Goal: Navigation & Orientation: Find specific page/section

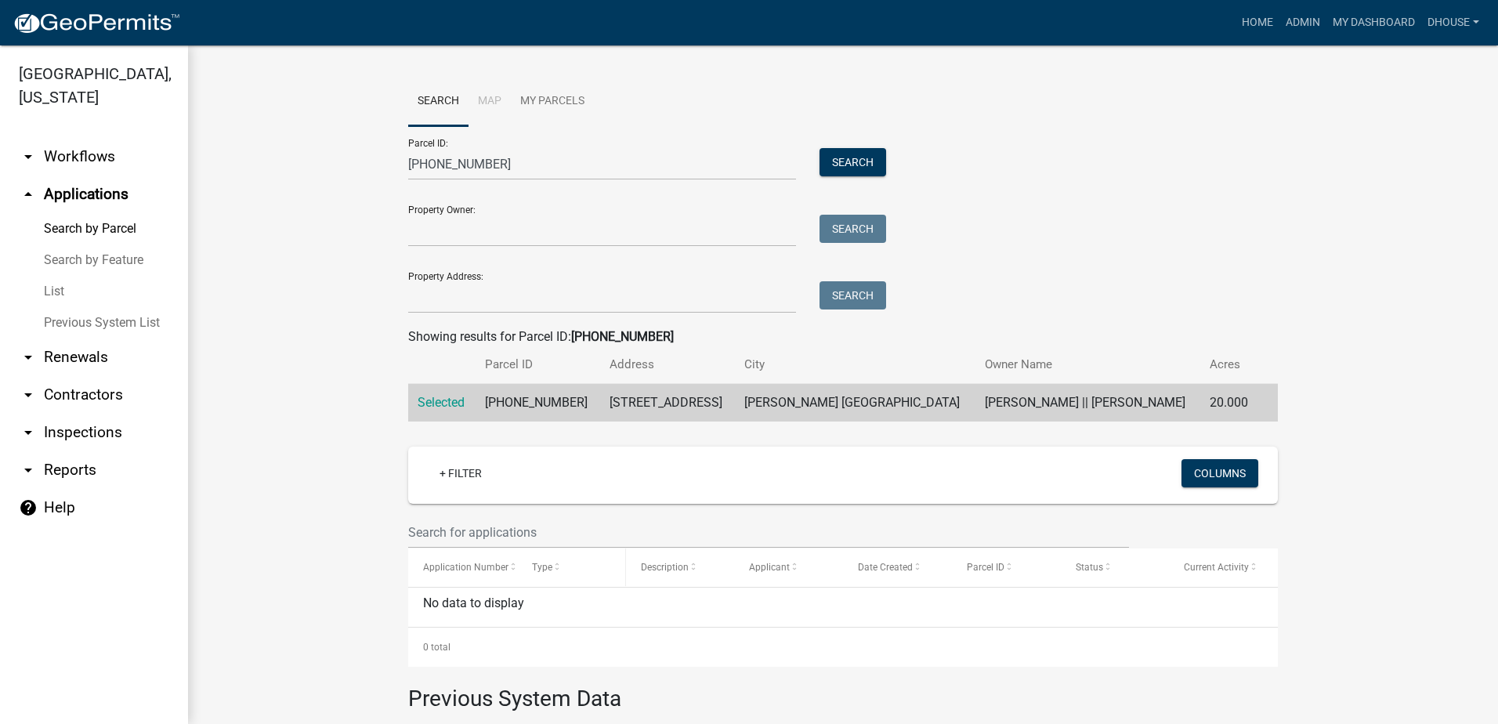
scroll to position [276, 0]
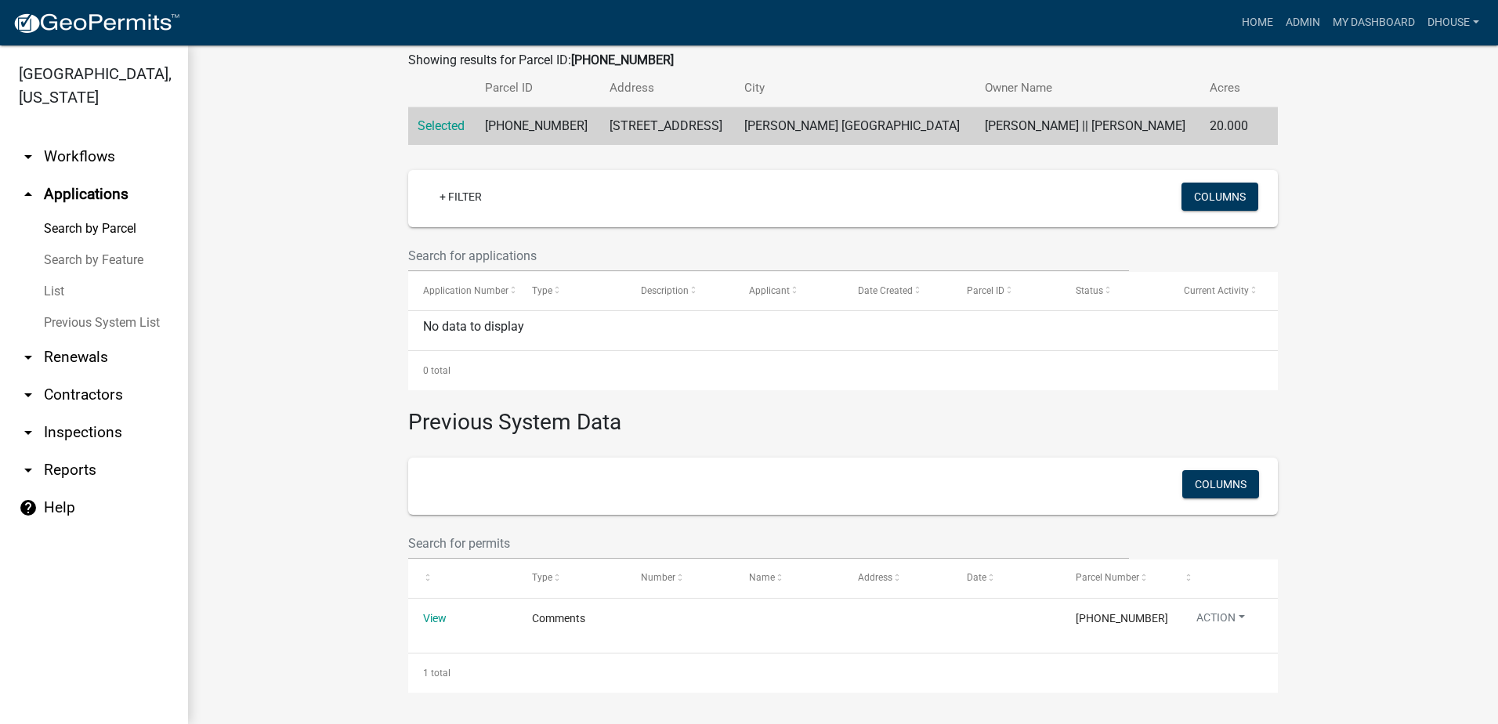
click at [72, 395] on link "arrow_drop_down Contractors" at bounding box center [94, 395] width 188 height 38
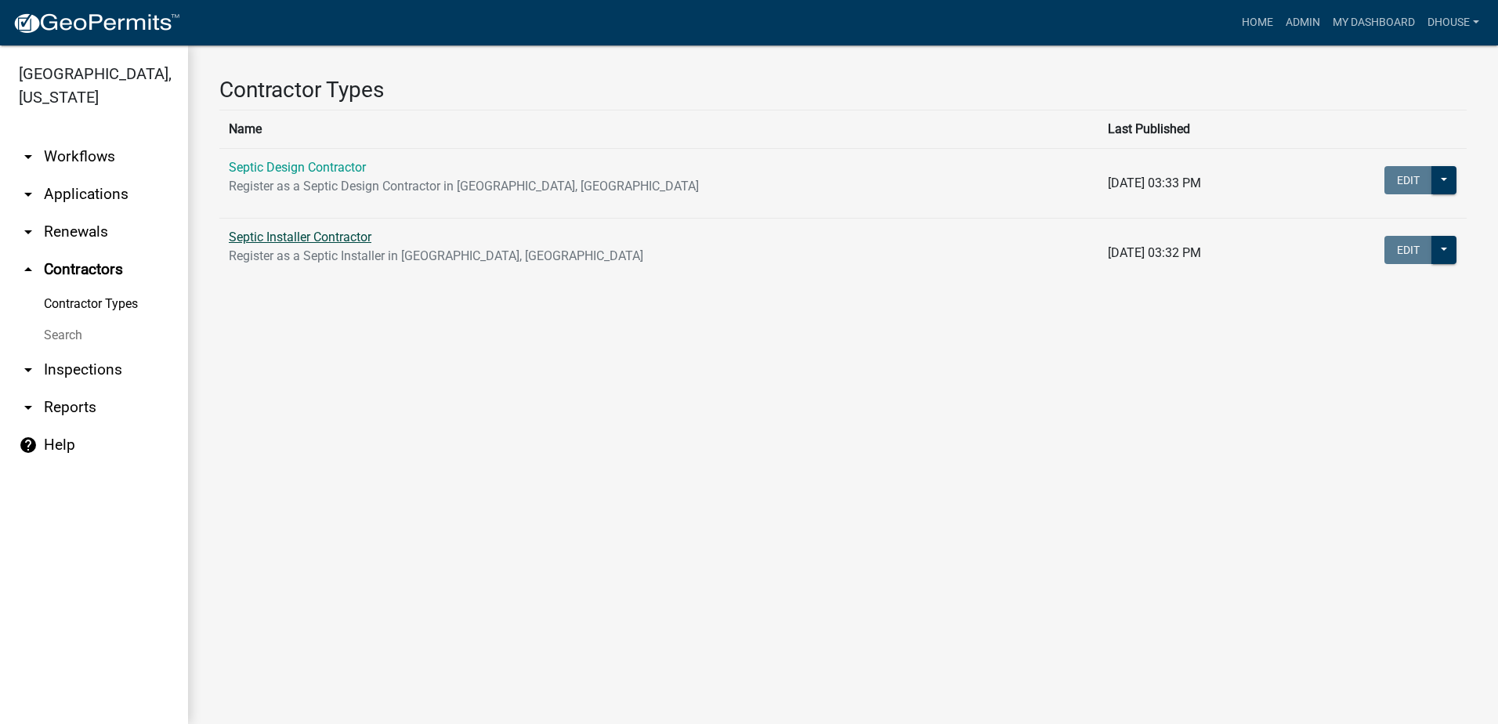
click at [250, 238] on link "Septic Installer Contractor" at bounding box center [300, 236] width 143 height 15
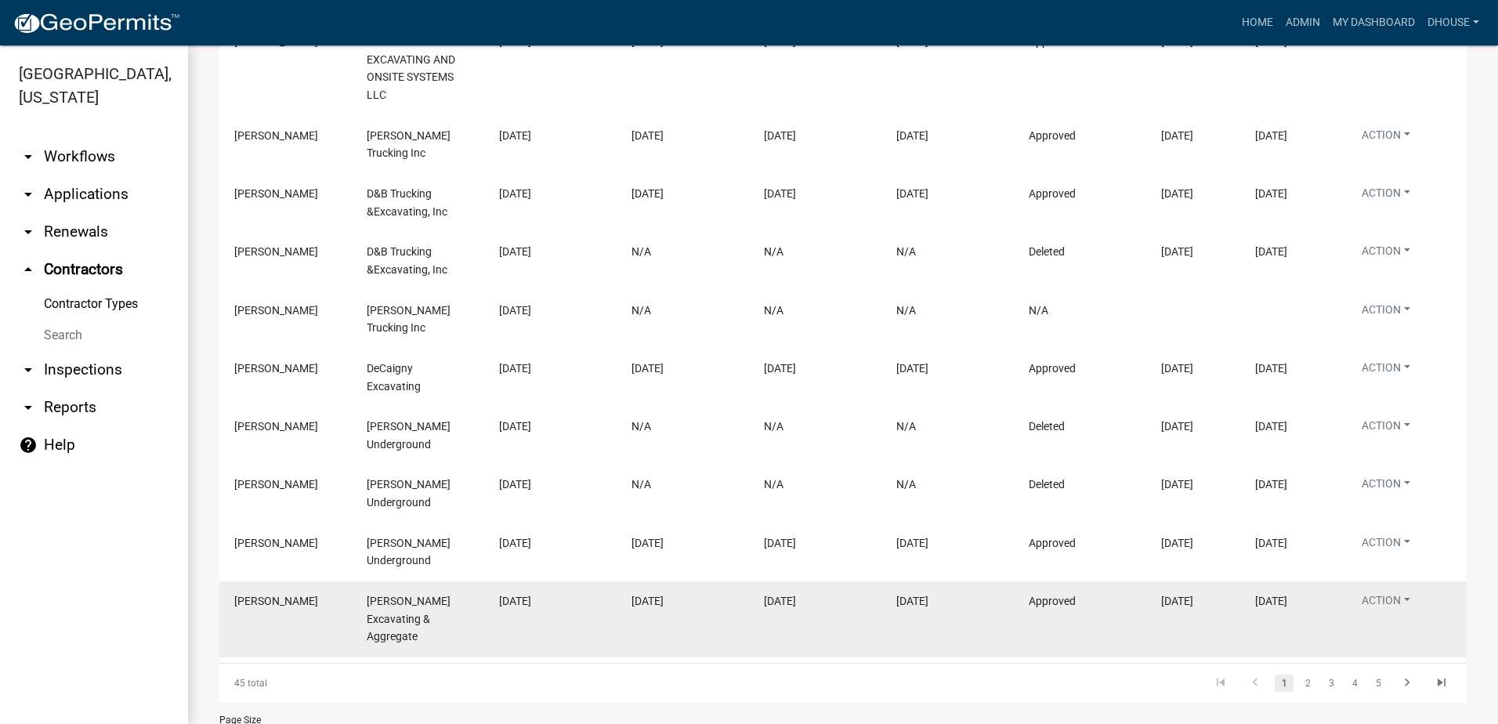
scroll to position [479, 0]
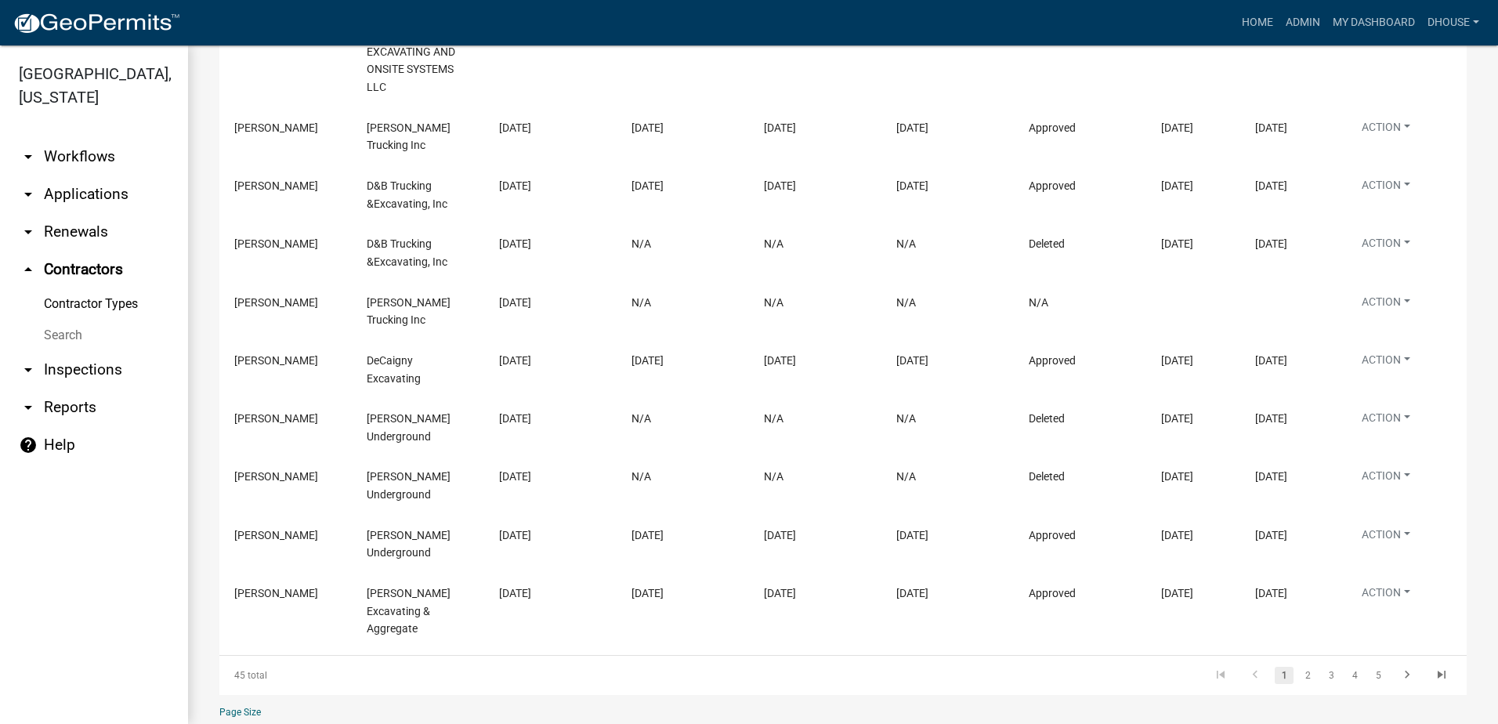
click at [232, 717] on select "10 25 50 100" at bounding box center [313, 733] width 188 height 32
select select "3: 100"
click at [219, 717] on select "10 25 50 100" at bounding box center [313, 733] width 188 height 32
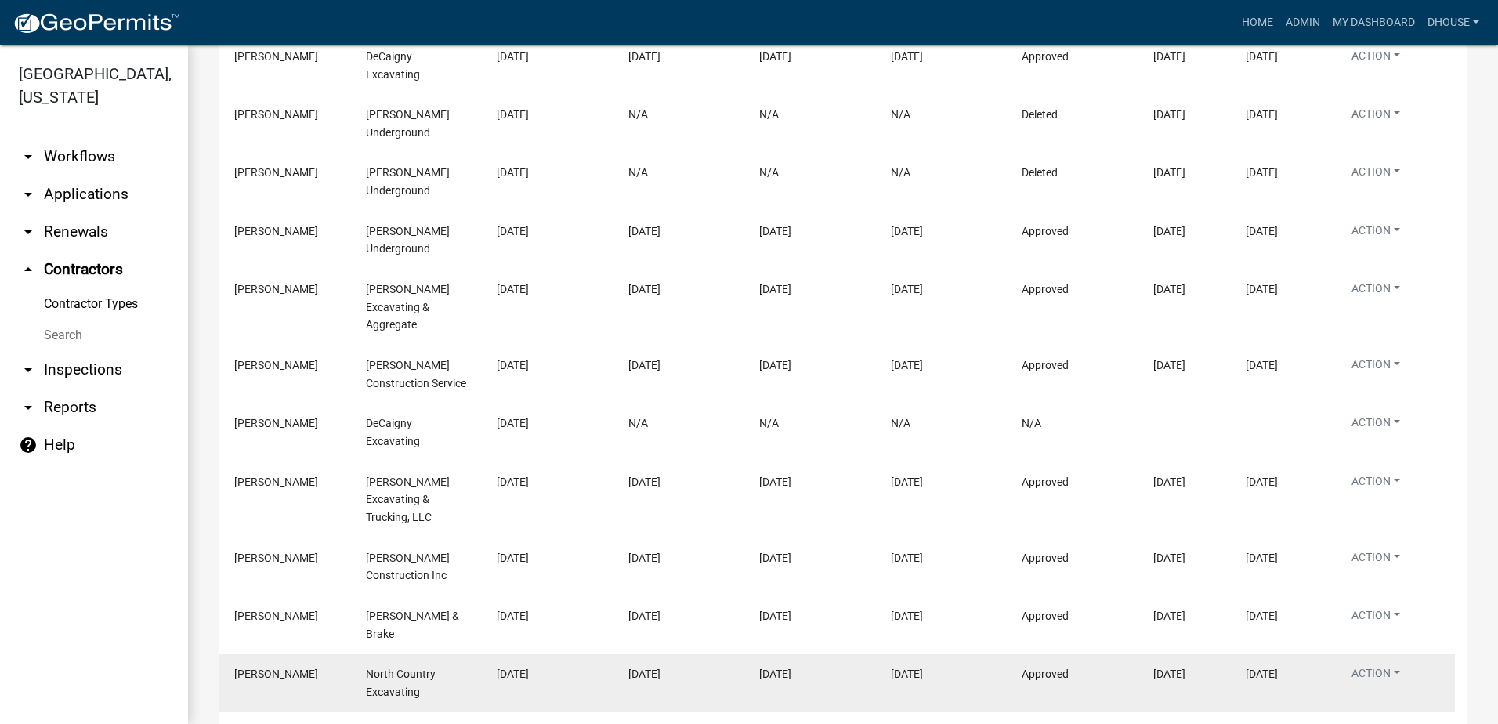
scroll to position [870, 0]
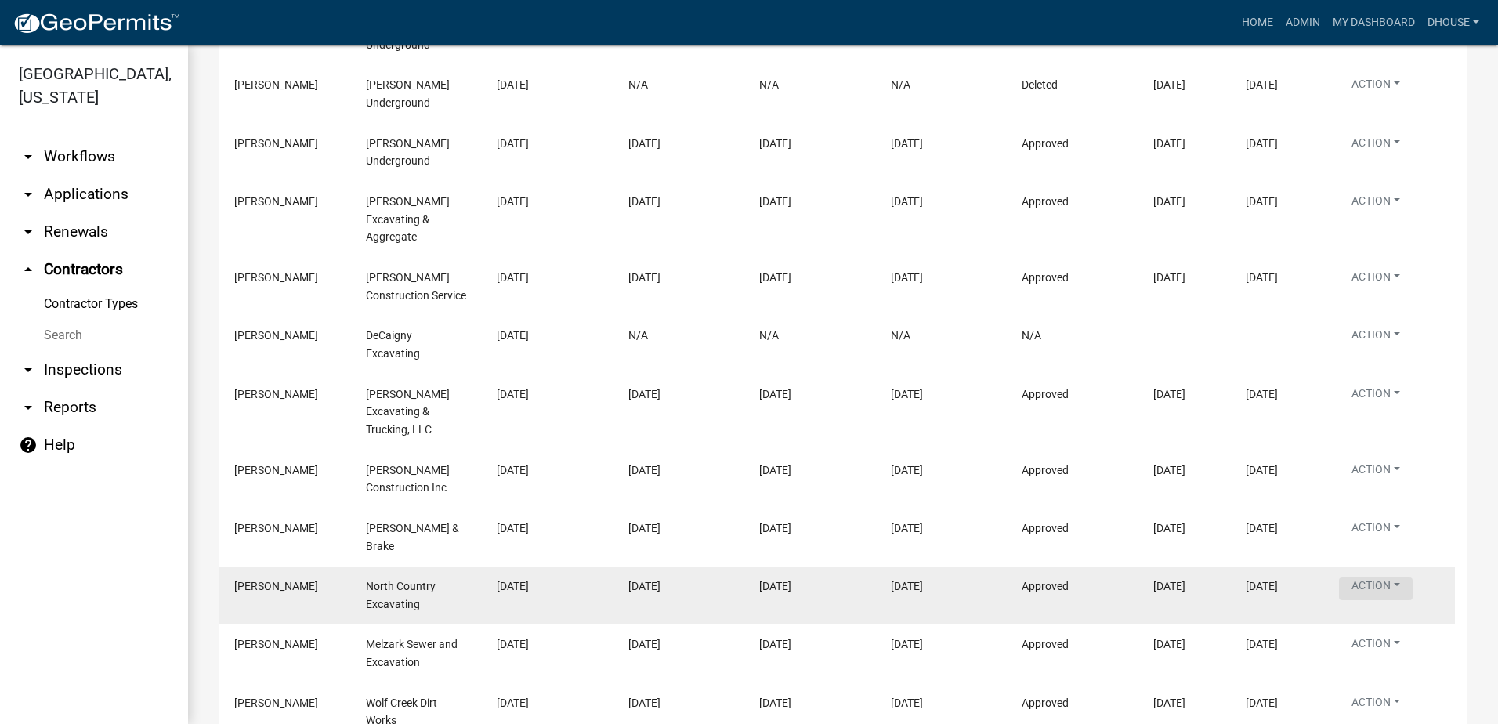
click at [1376, 577] on button "Action" at bounding box center [1376, 588] width 74 height 23
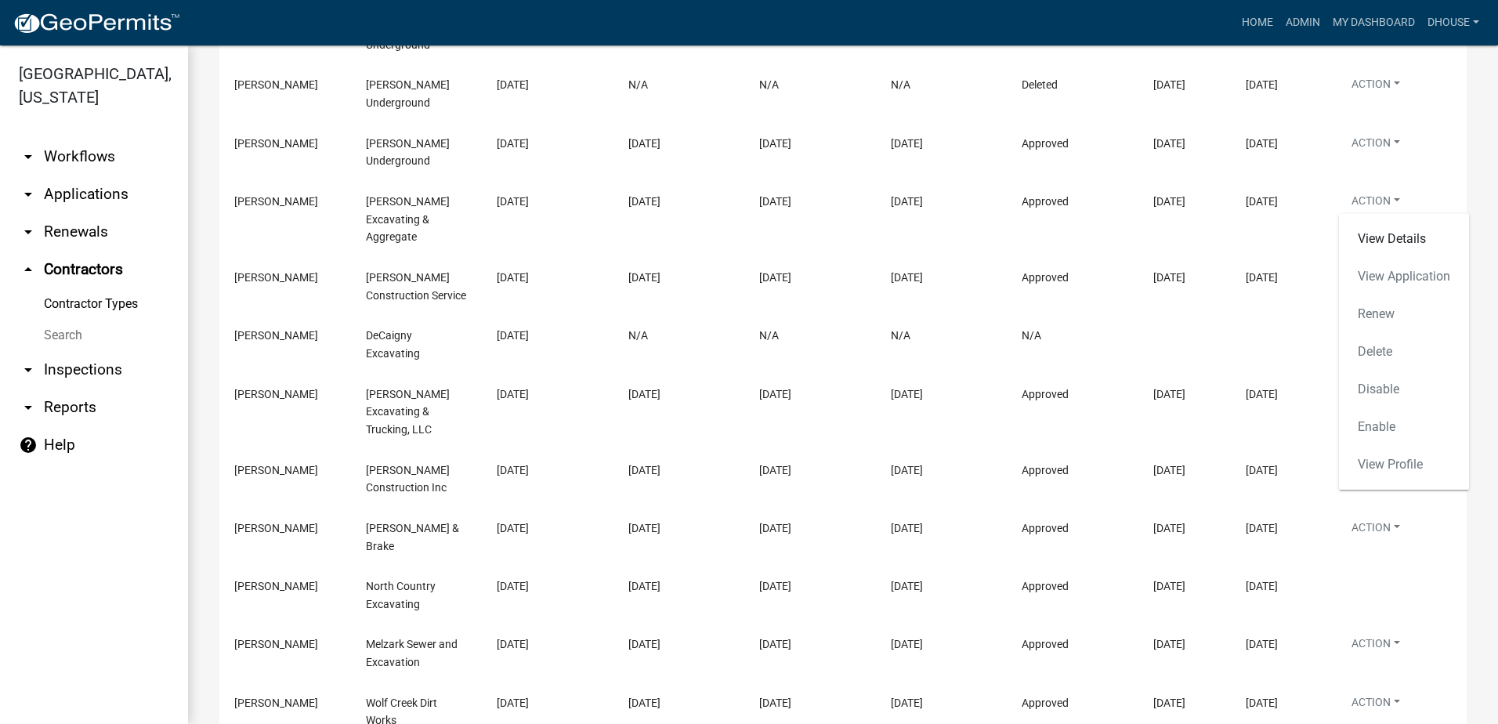
click at [1371, 462] on div "View Details View Application Renew Delete Disable Enable View Profile" at bounding box center [1404, 352] width 130 height 276
click at [1368, 463] on div "View Details View Application Renew Delete Disable Enable View Profile" at bounding box center [1404, 352] width 130 height 276
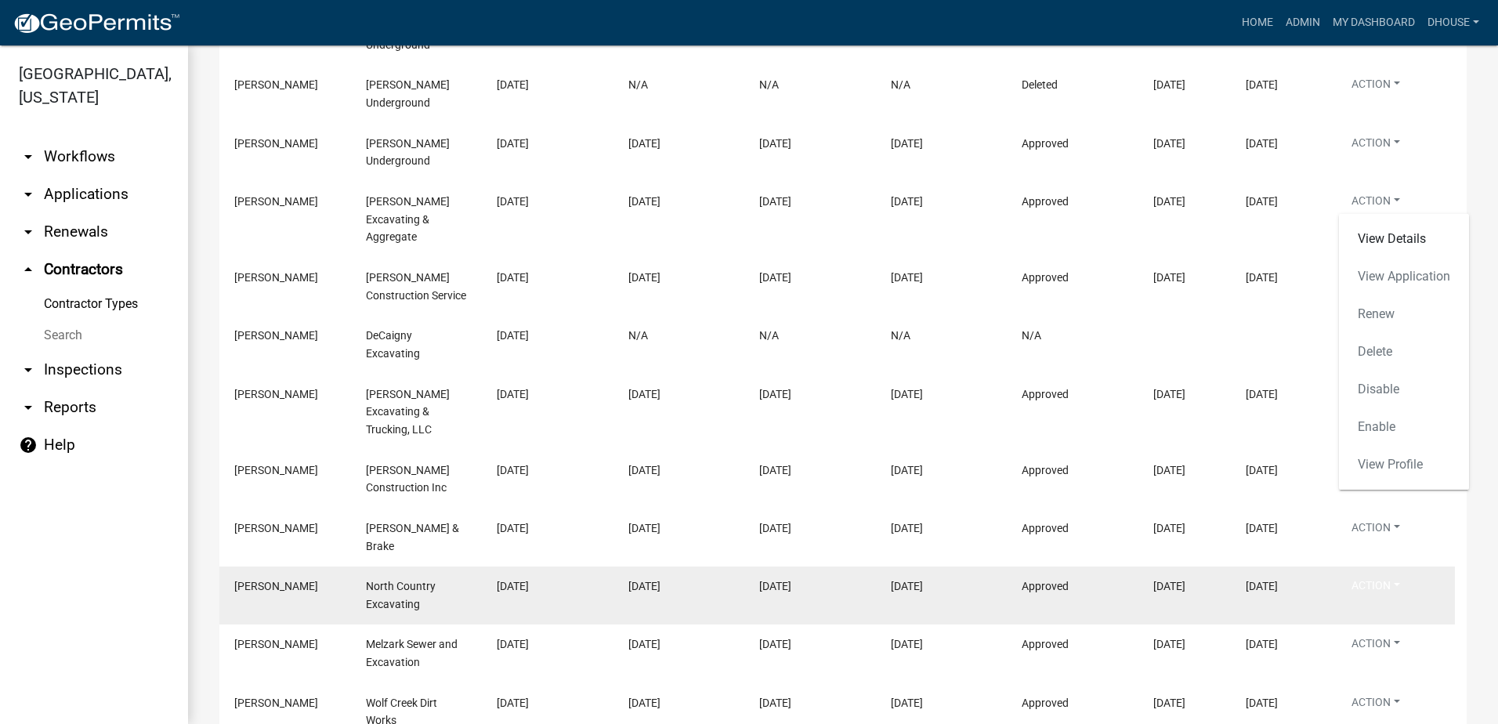
click at [287, 580] on span "[PERSON_NAME]" at bounding box center [276, 586] width 84 height 13
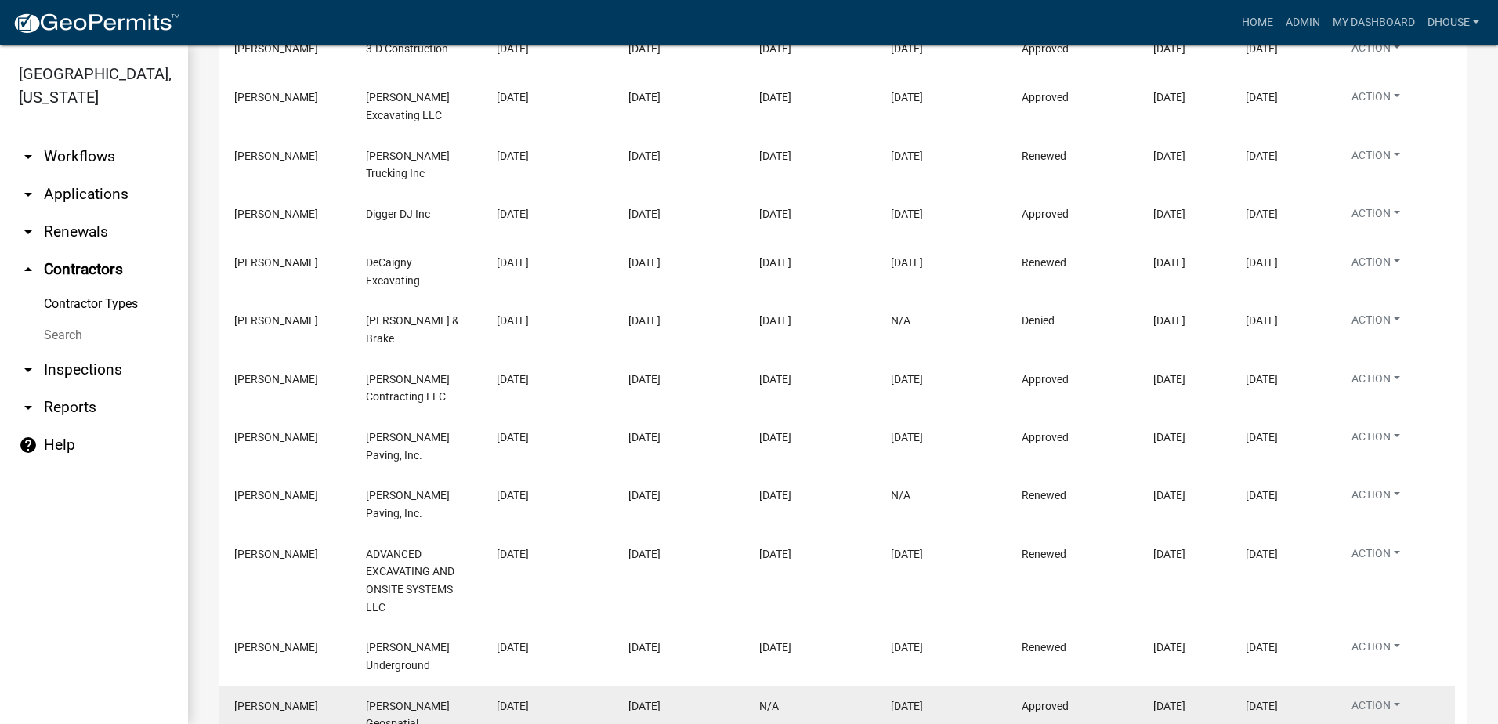
scroll to position [2466, 0]
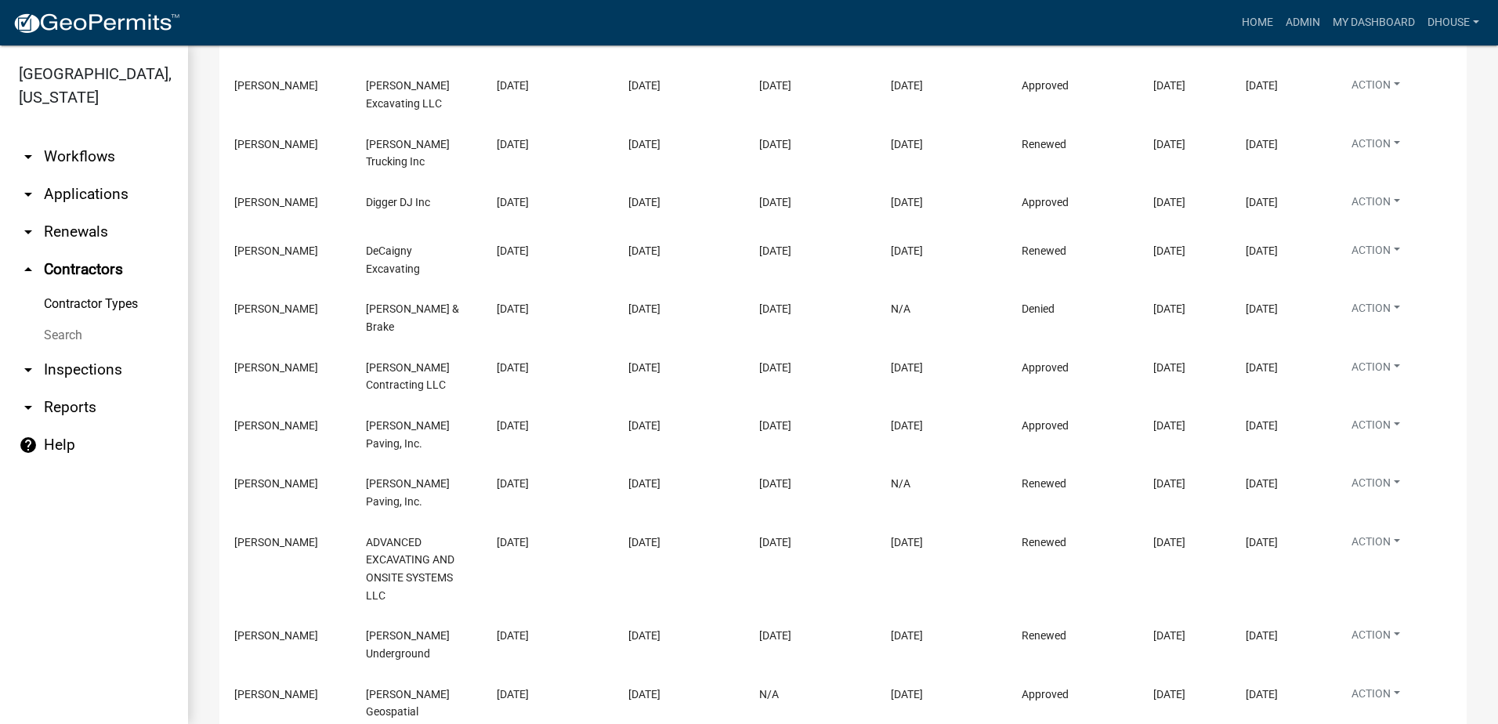
click at [70, 309] on link "Contractor Types" at bounding box center [94, 303] width 188 height 31
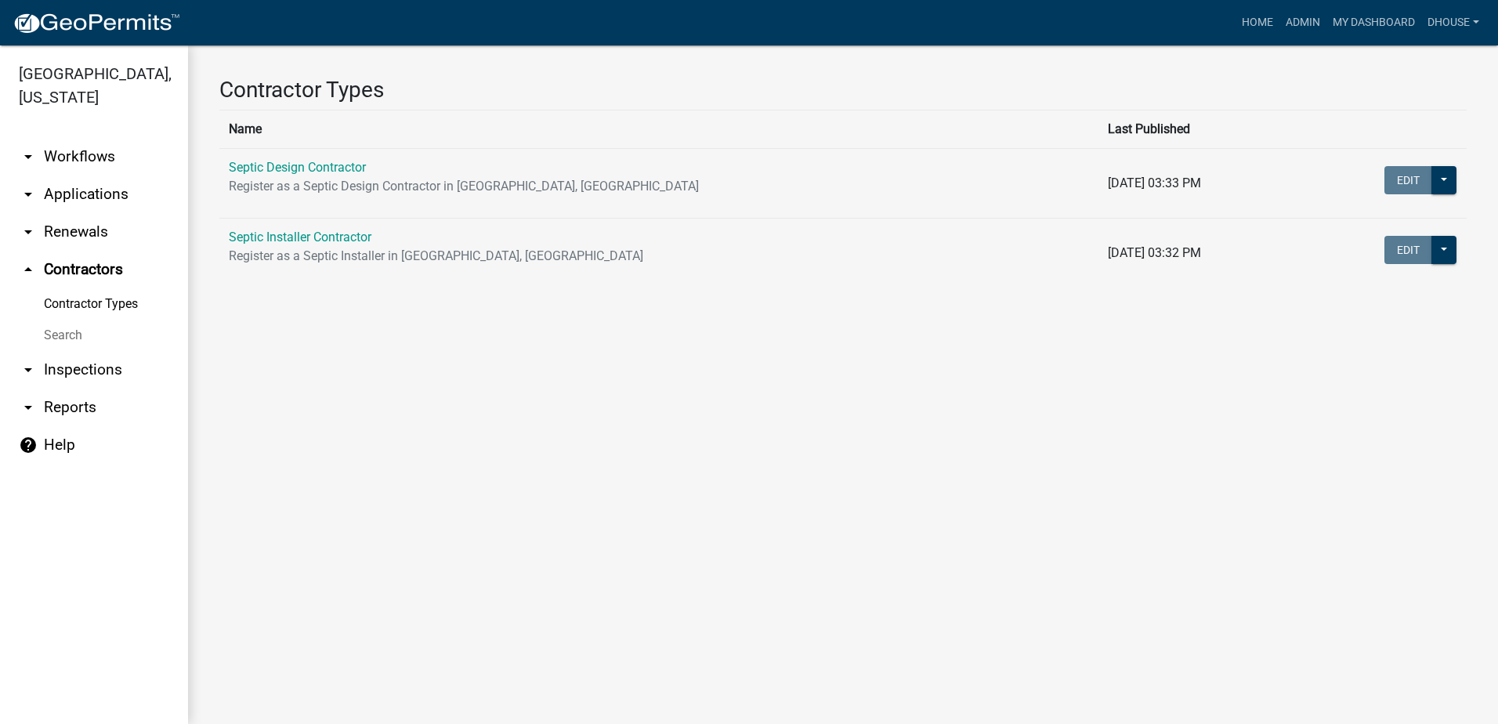
click at [78, 372] on link "arrow_drop_down Inspections" at bounding box center [94, 370] width 188 height 38
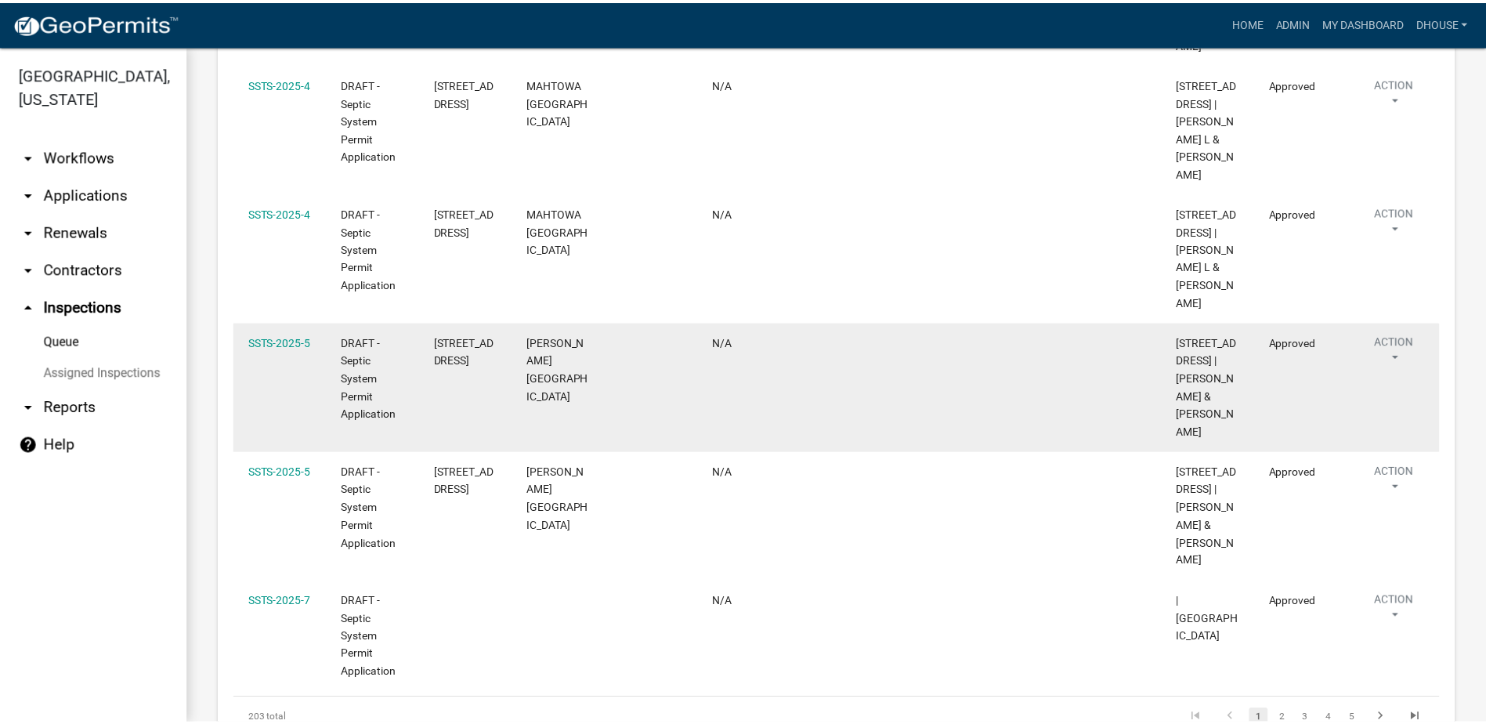
scroll to position [993, 0]
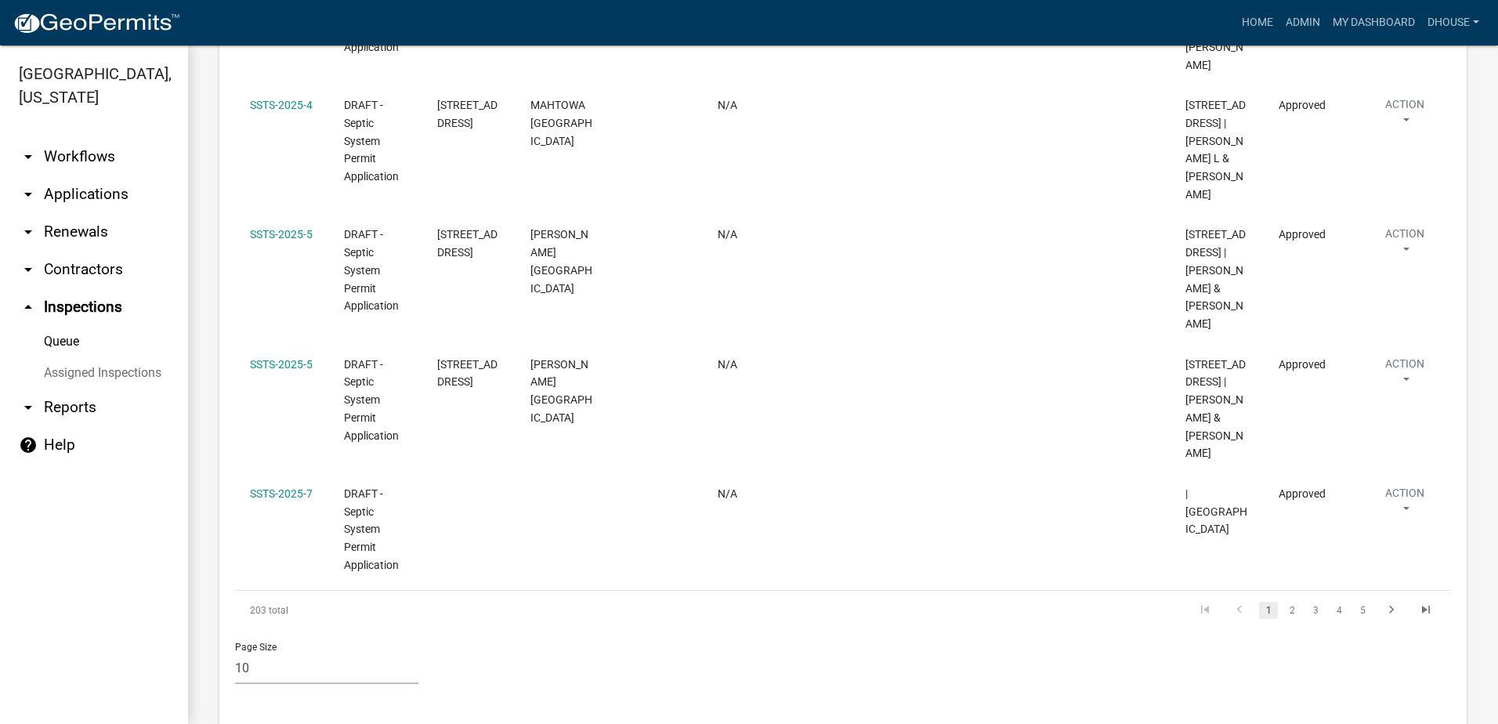
click at [62, 342] on link "Queue" at bounding box center [94, 341] width 188 height 31
click at [64, 409] on link "arrow_drop_down Reports" at bounding box center [94, 407] width 188 height 38
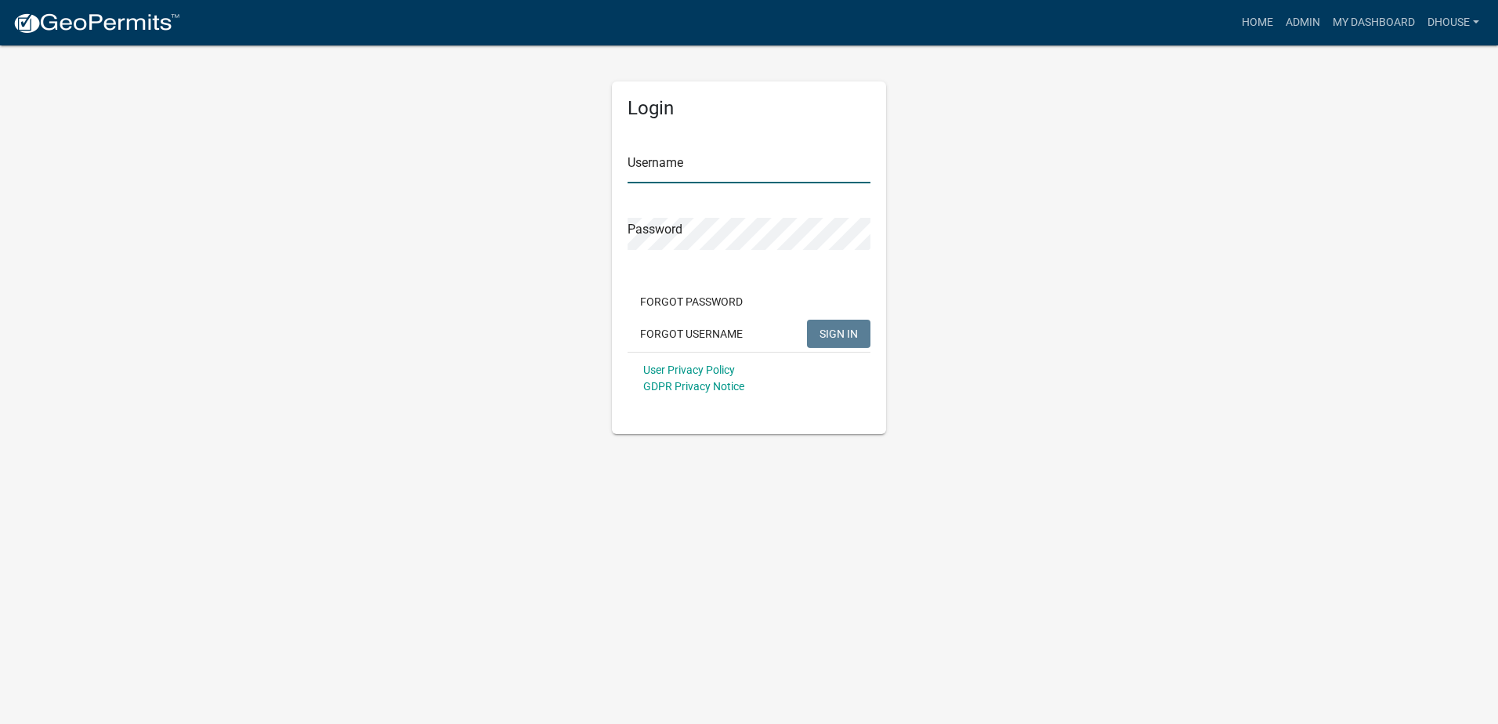
type input "dhouse"
click at [821, 336] on span "SIGN IN" at bounding box center [838, 333] width 38 height 13
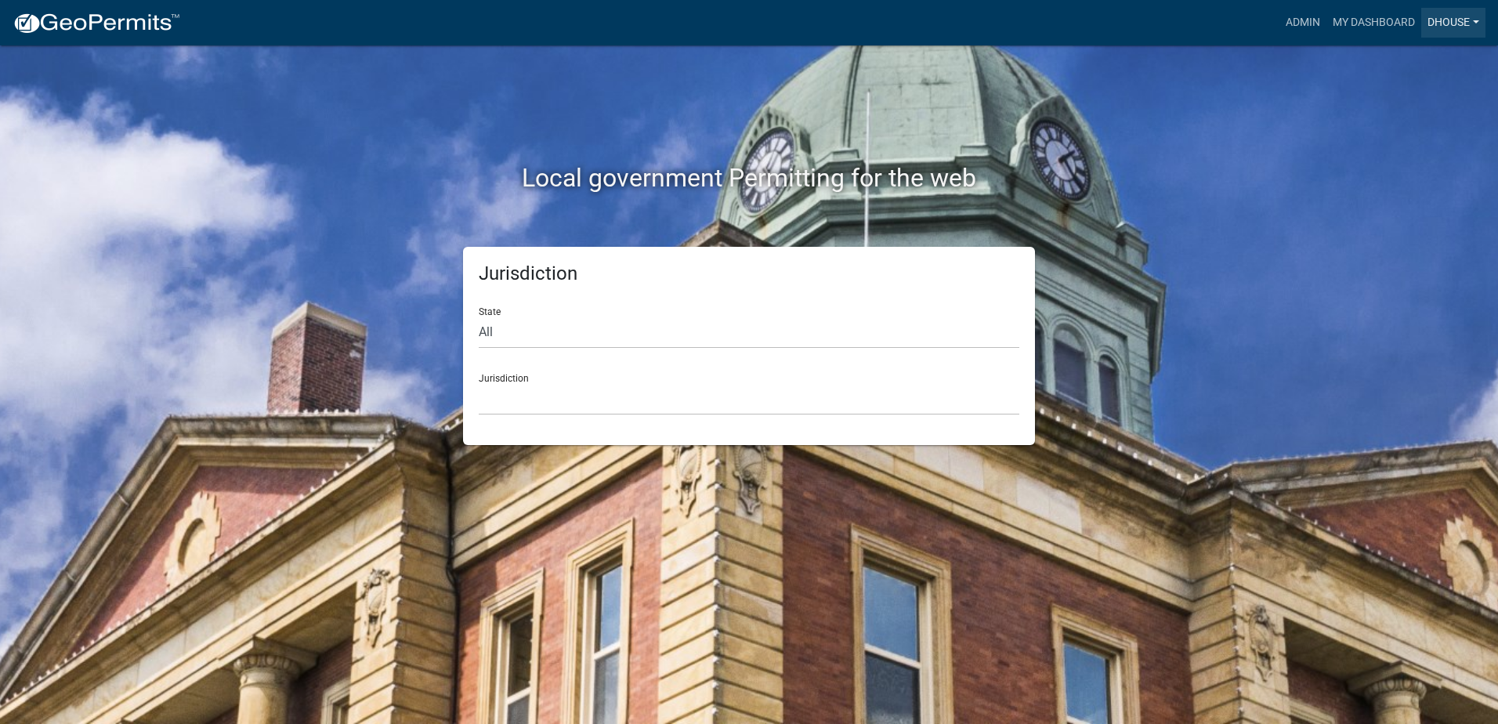
click at [1432, 22] on link "dhouse" at bounding box center [1453, 23] width 64 height 30
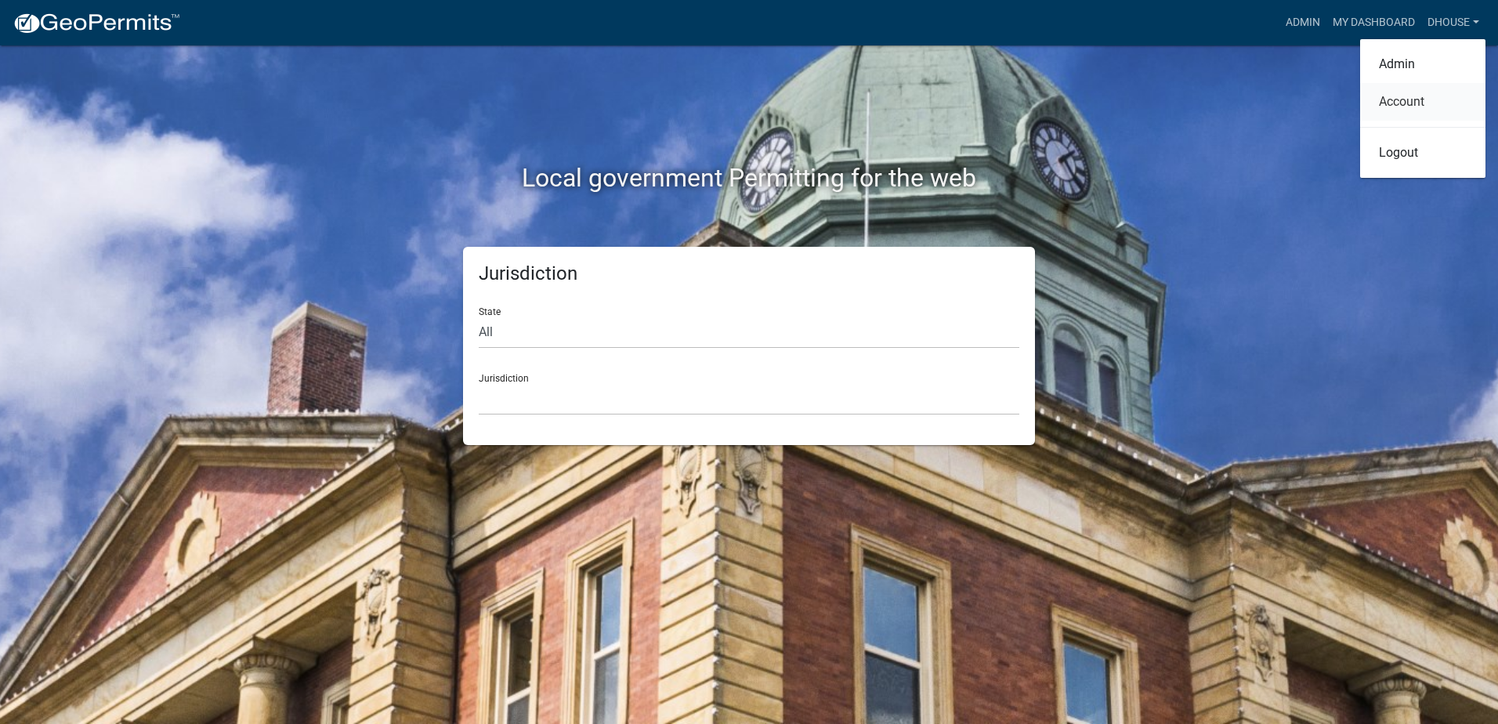
click at [1400, 101] on link "Account" at bounding box center [1422, 102] width 125 height 38
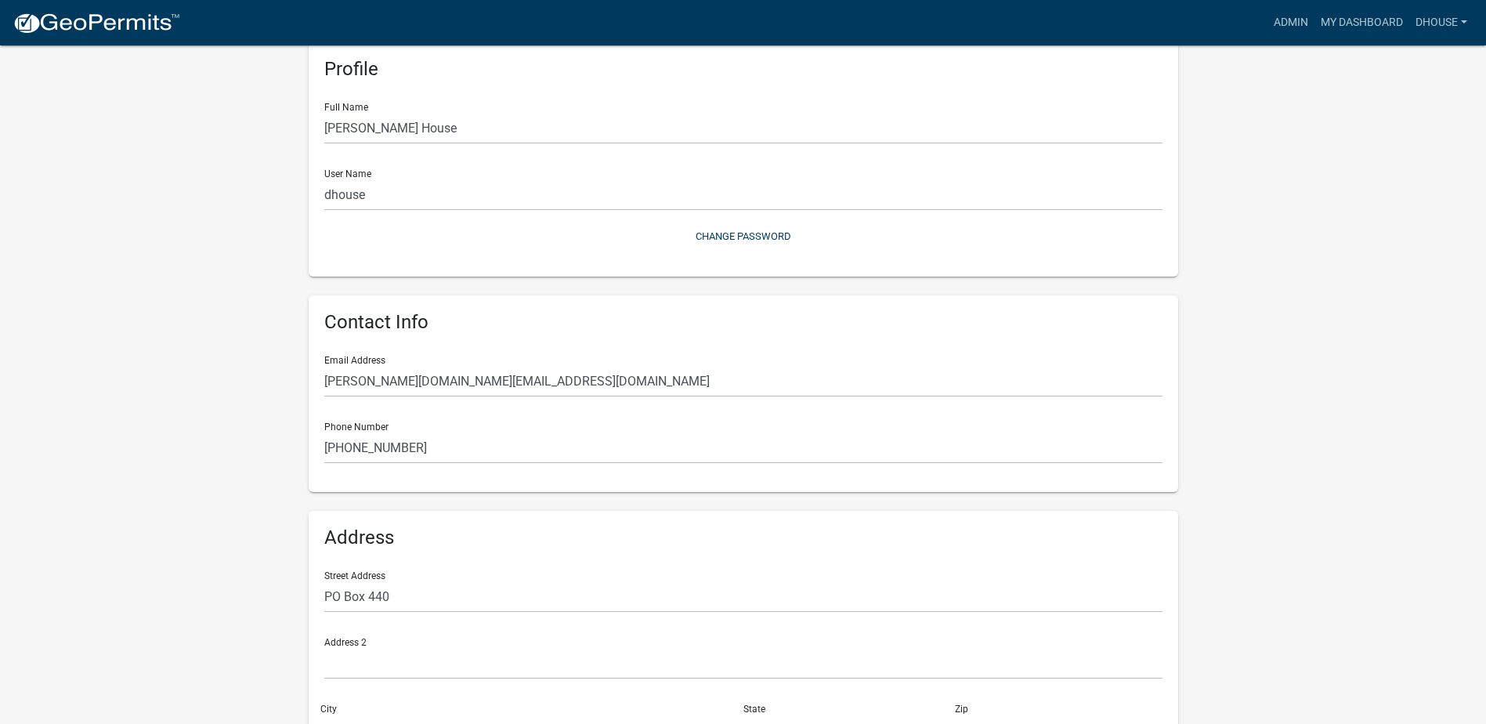
scroll to position [189, 0]
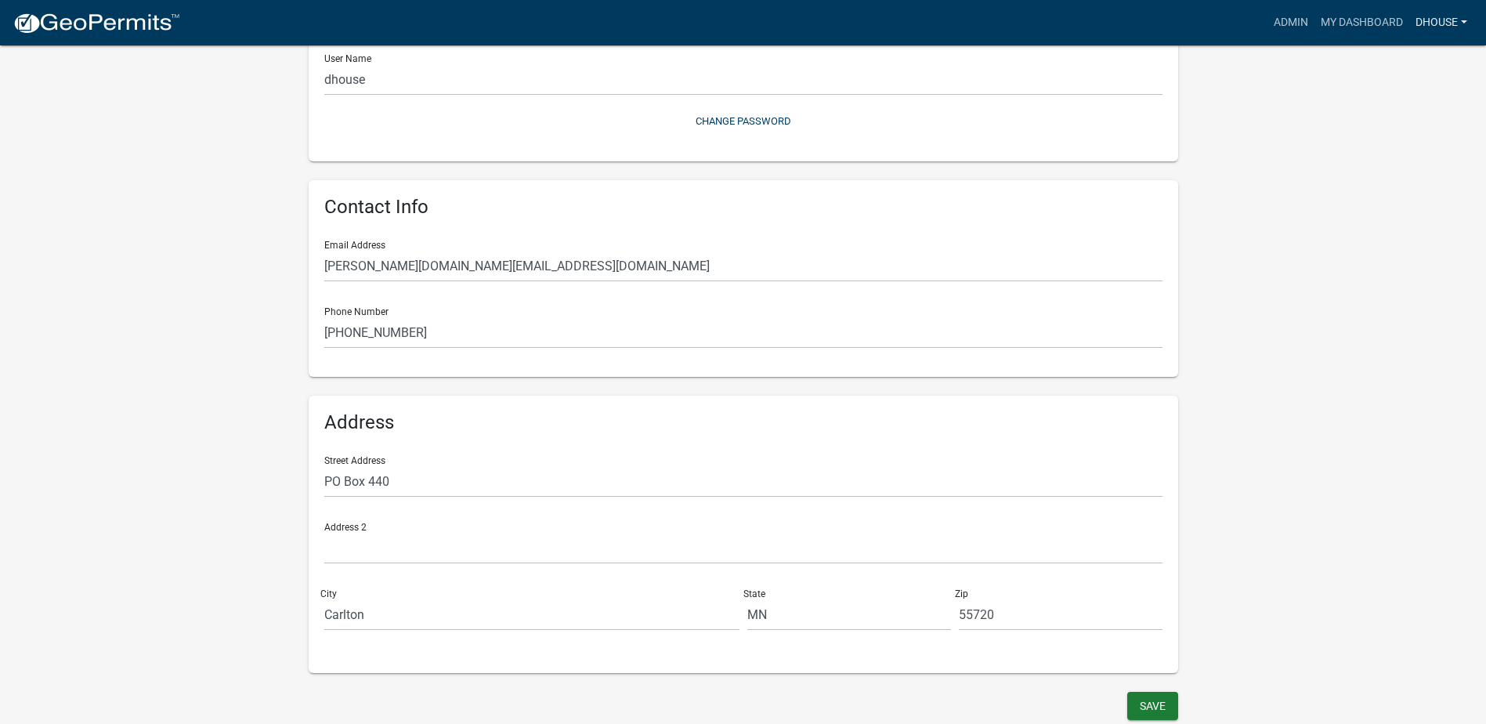
click at [1421, 23] on link "dhouse" at bounding box center [1441, 23] width 64 height 30
click at [1317, 330] on wm-user-profile-view "more_horiz Admin My Dashboard dhouse Admin Account Logout My Account Save Profi…" at bounding box center [743, 277] width 1486 height 894
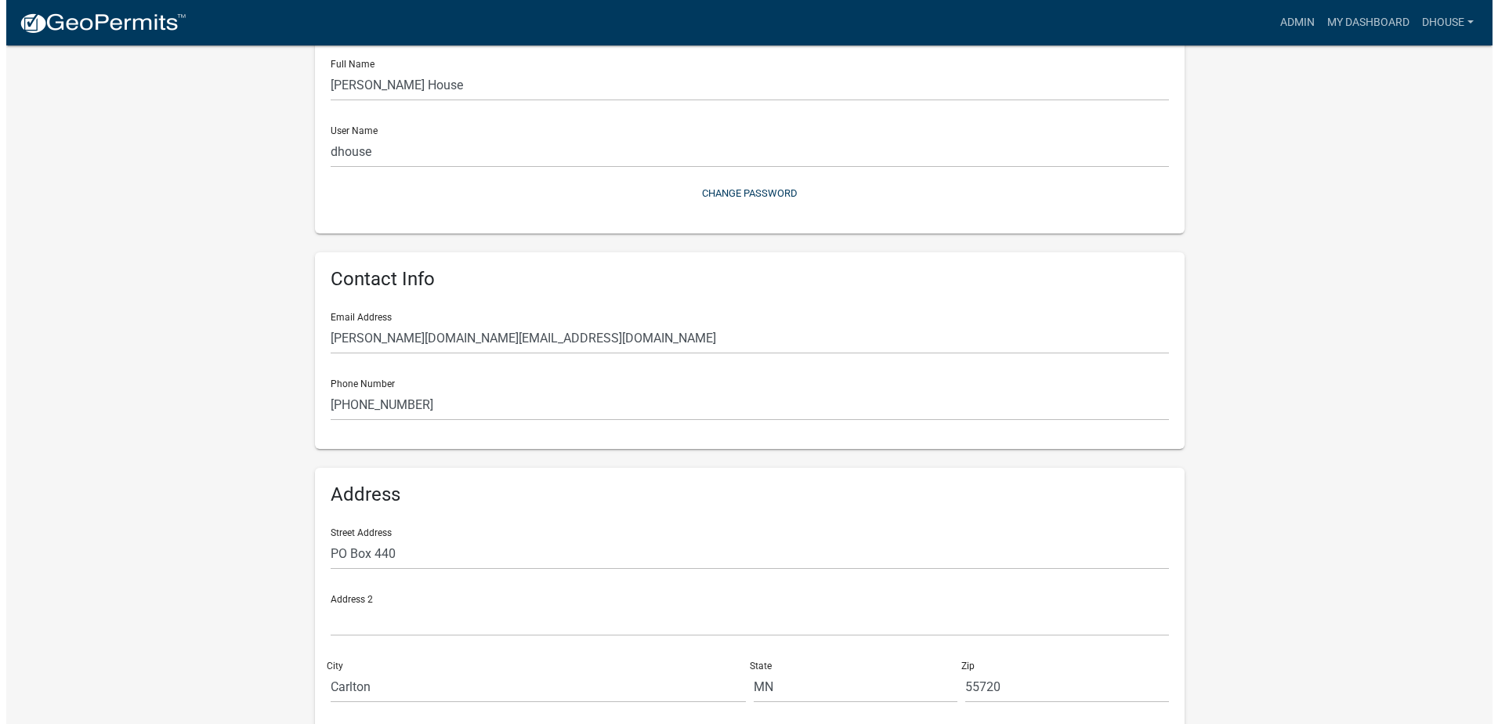
scroll to position [0, 0]
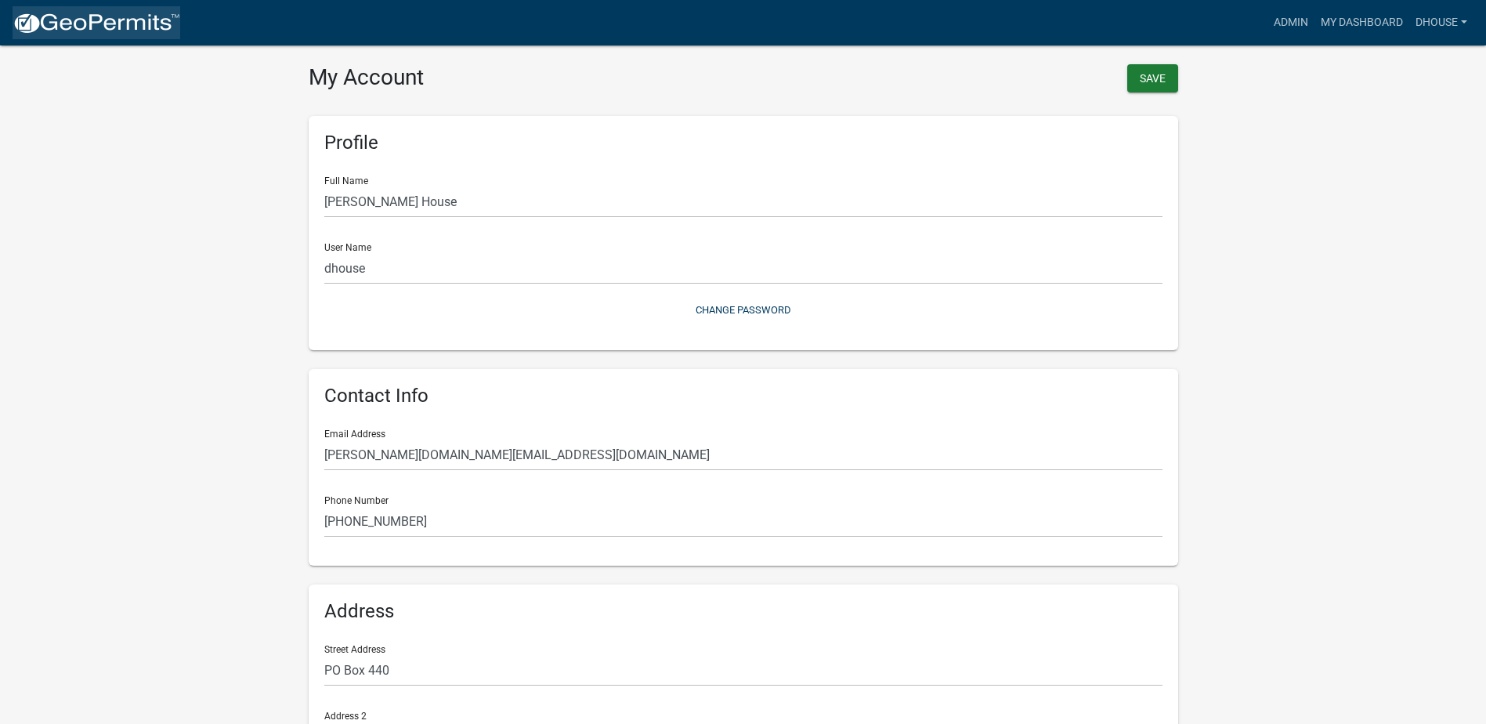
click at [117, 16] on img at bounding box center [97, 23] width 168 height 23
